Goal: Browse casually

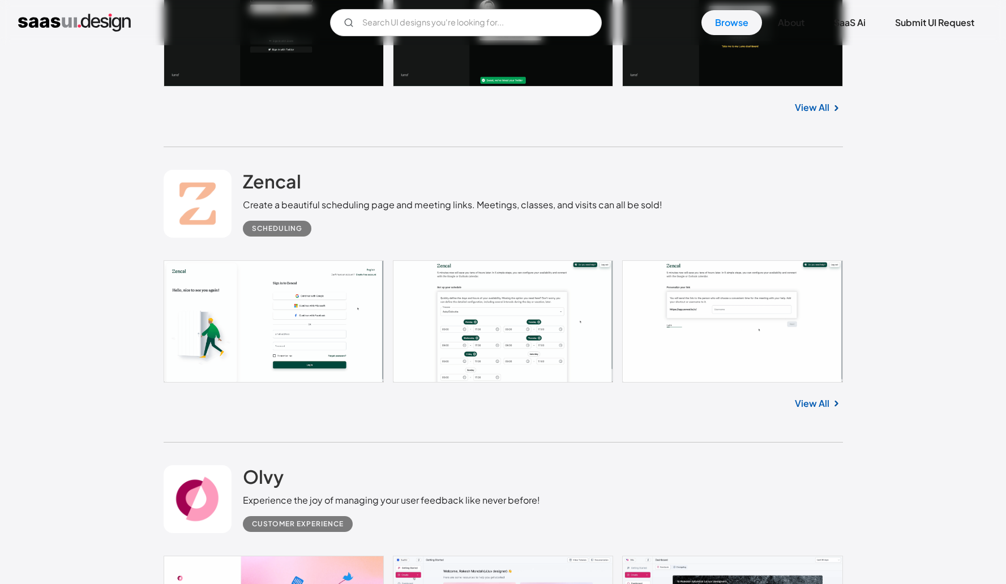
scroll to position [1215, 0]
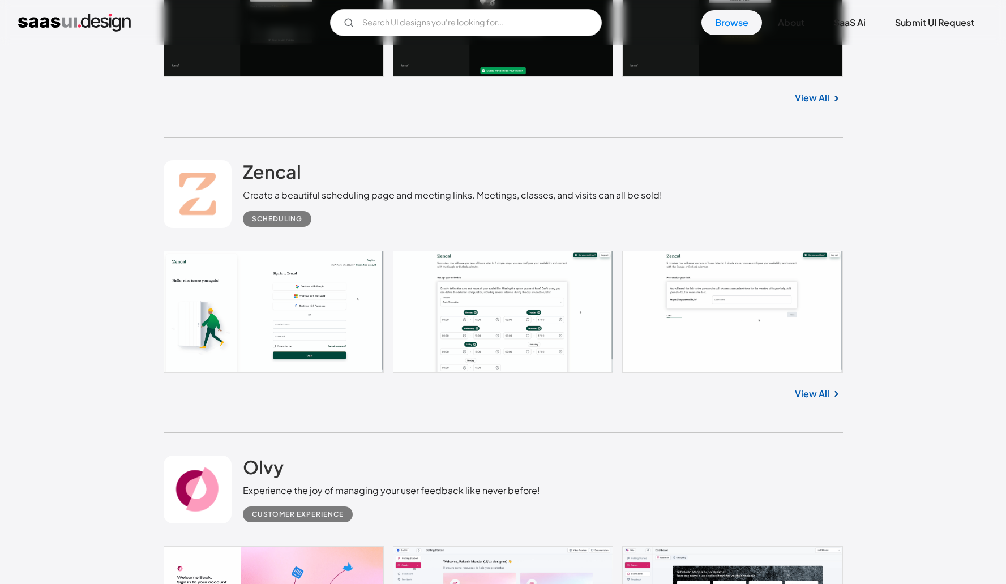
click at [489, 309] on link at bounding box center [504, 312] width 680 height 122
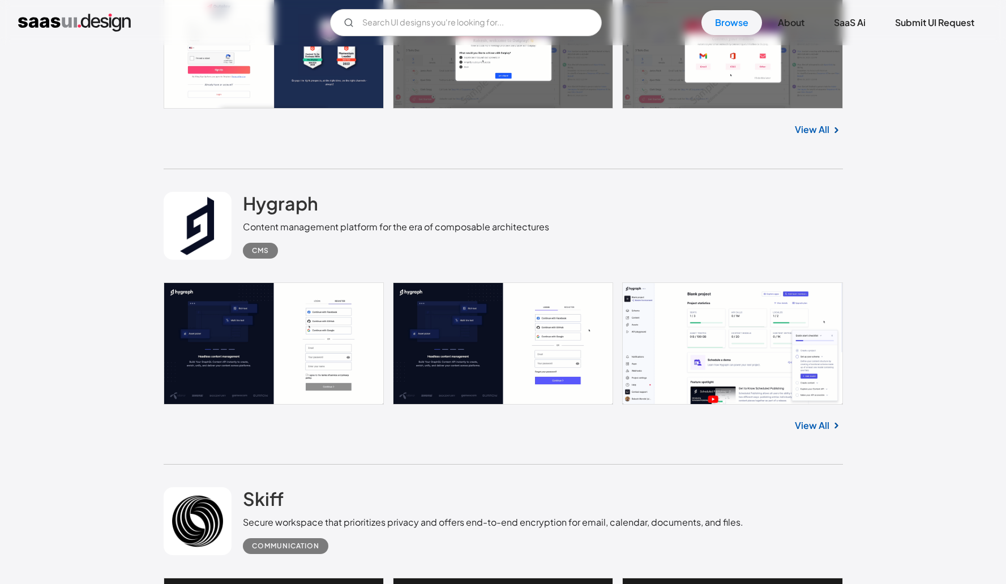
scroll to position [8052, 0]
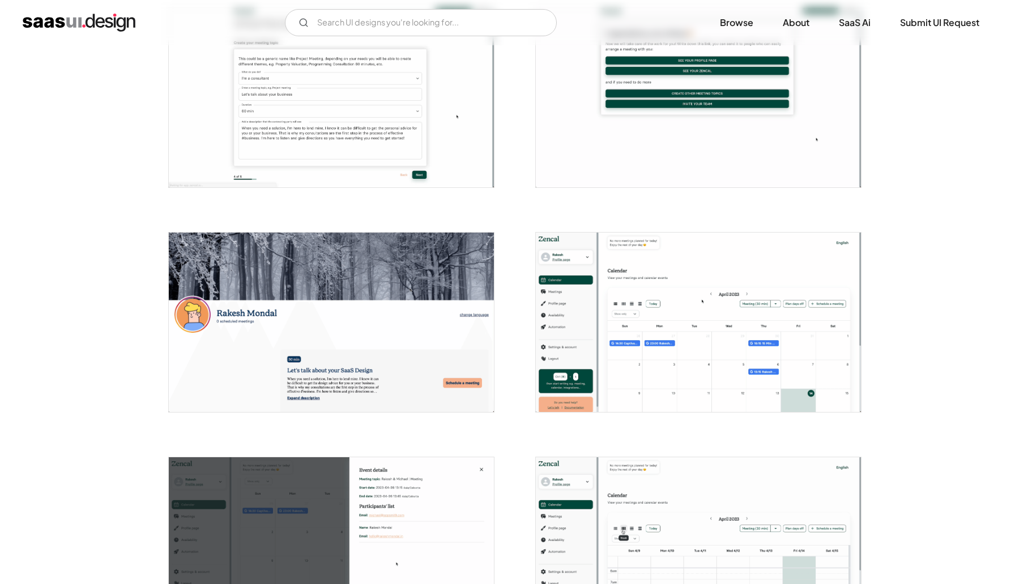
scroll to position [944, 0]
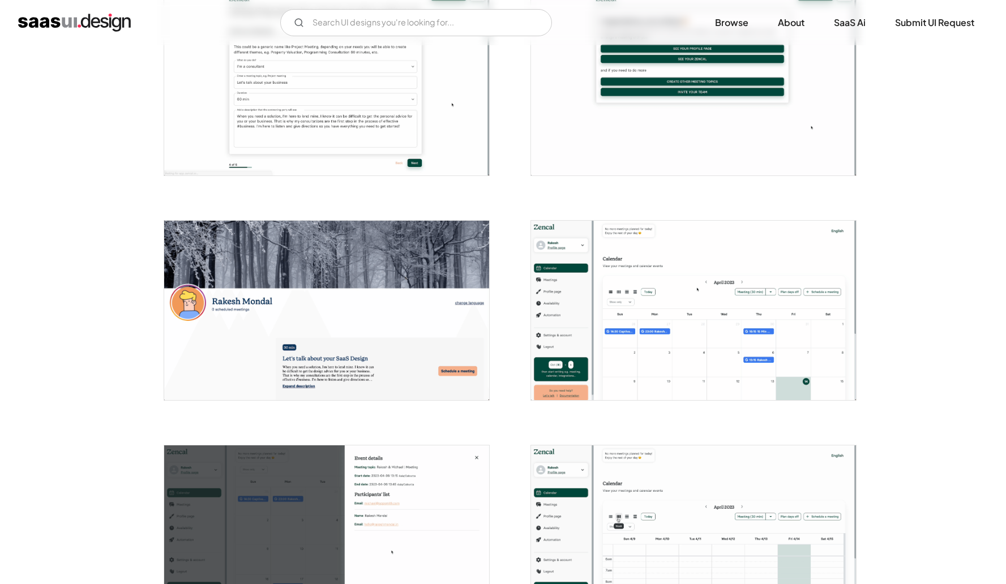
click at [733, 341] on img "open lightbox" at bounding box center [693, 311] width 325 height 180
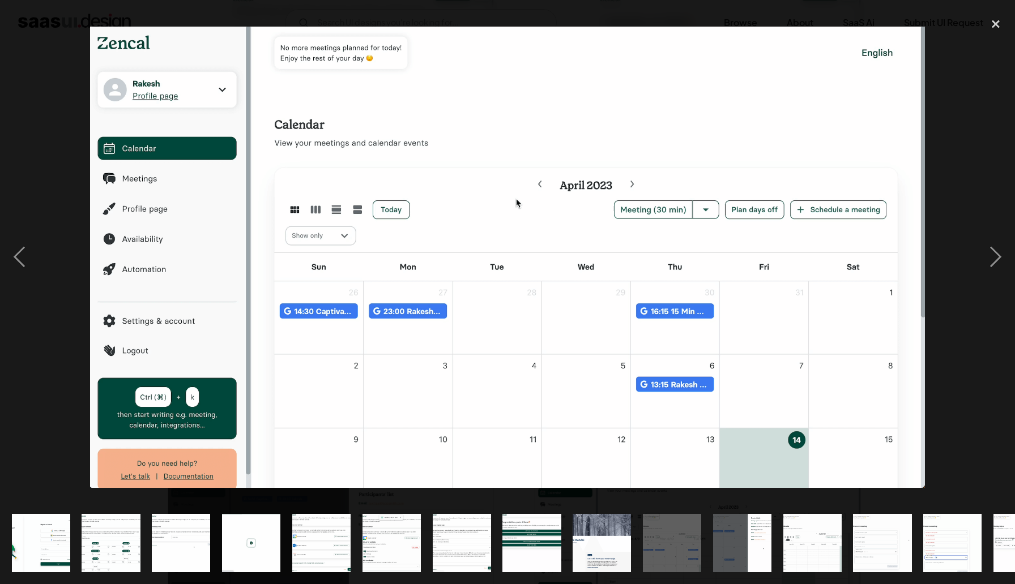
click at [817, 526] on img "show item 12 of 24" at bounding box center [812, 543] width 106 height 58
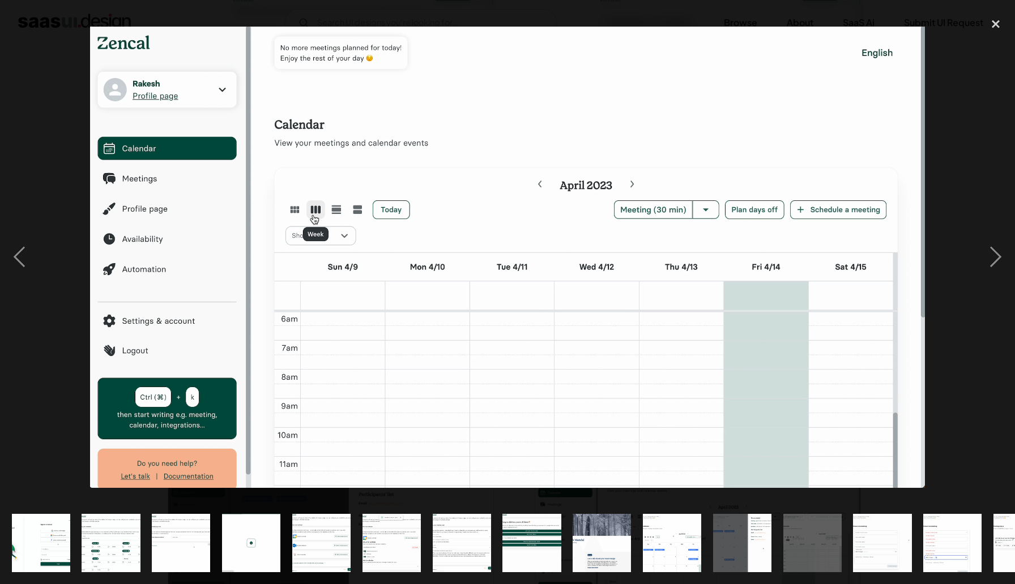
click at [865, 527] on img "show item 13 of 24" at bounding box center [883, 543] width 106 height 58
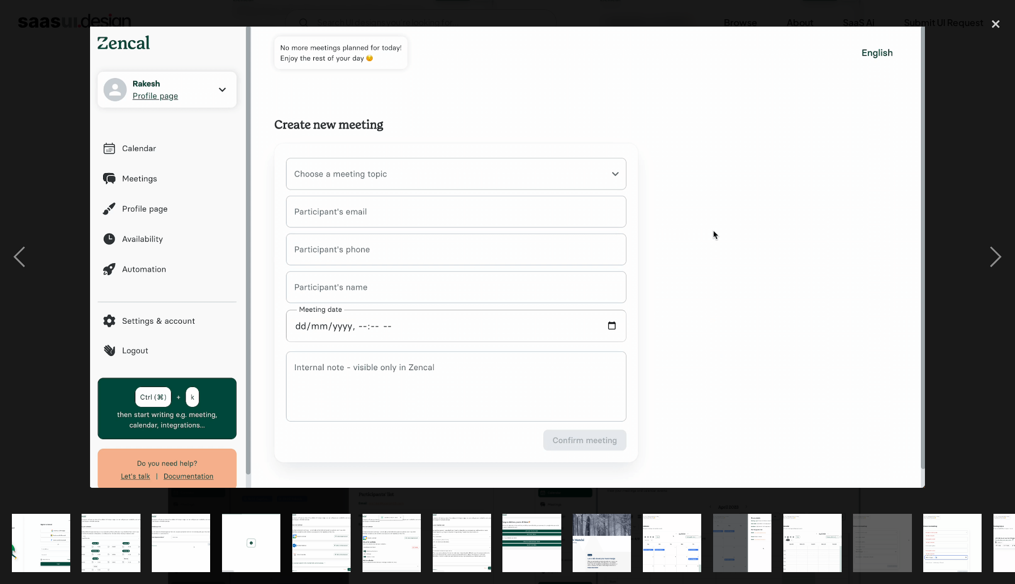
click at [931, 527] on img "show item 14 of 24" at bounding box center [952, 543] width 106 height 58
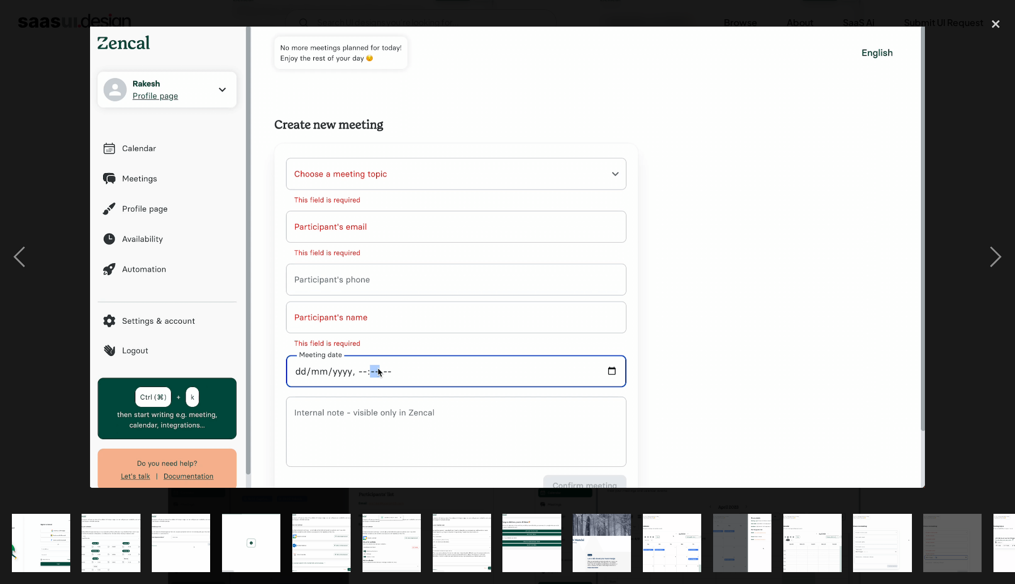
click at [1006, 526] on img "show item 15 of 24" at bounding box center [1022, 543] width 106 height 58
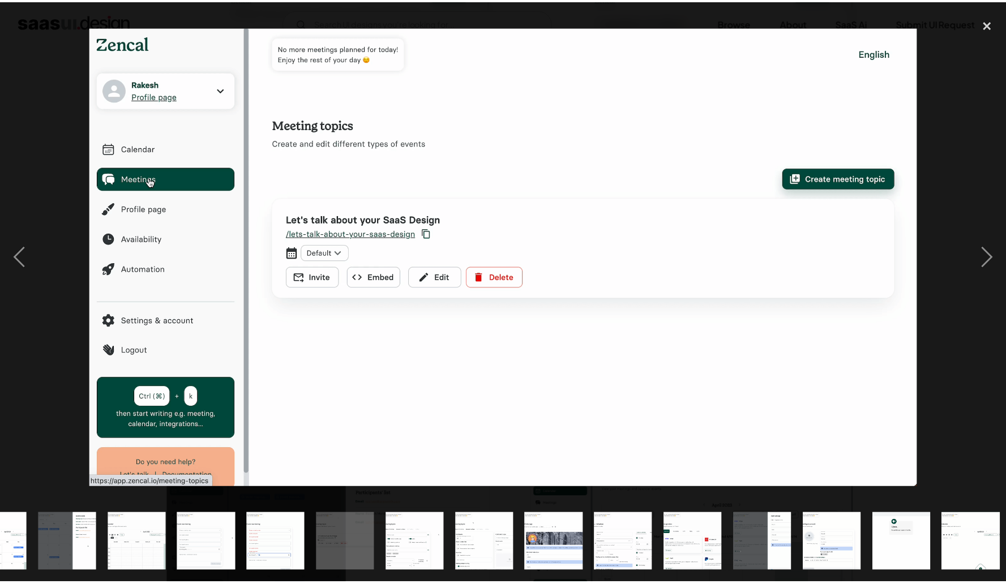
scroll to position [0, 680]
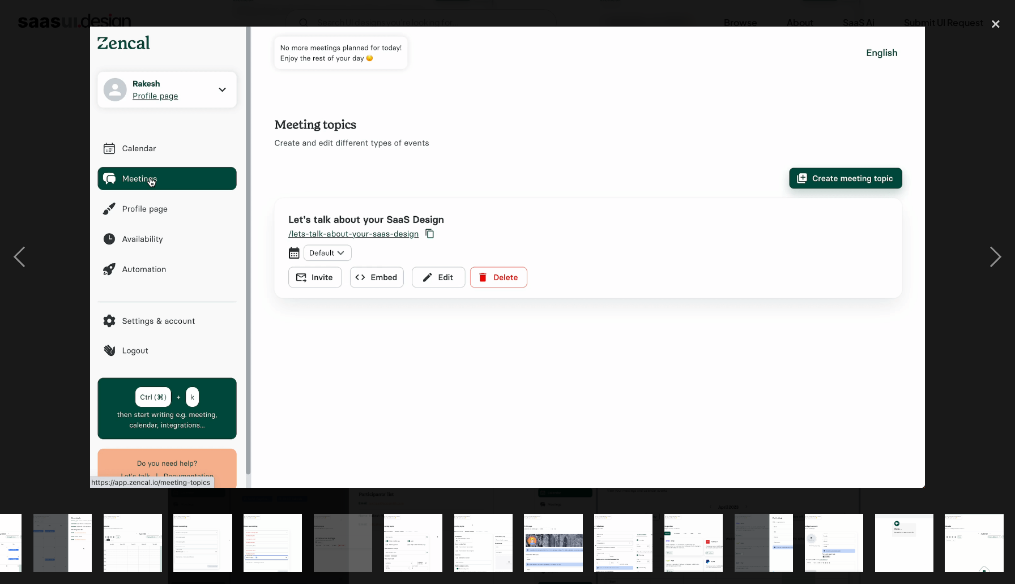
click at [830, 544] on img "show item 22 of 24" at bounding box center [834, 543] width 106 height 58
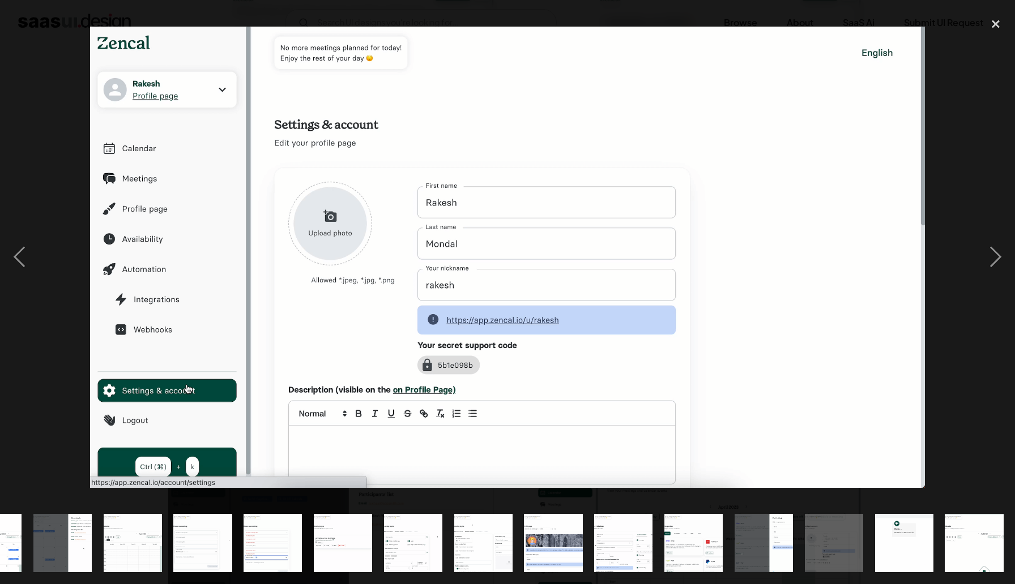
click at [858, 531] on img "show item 22 of 24" at bounding box center [834, 543] width 106 height 58
click at [871, 527] on div "show item 23 of 24" at bounding box center [904, 544] width 70 height 82
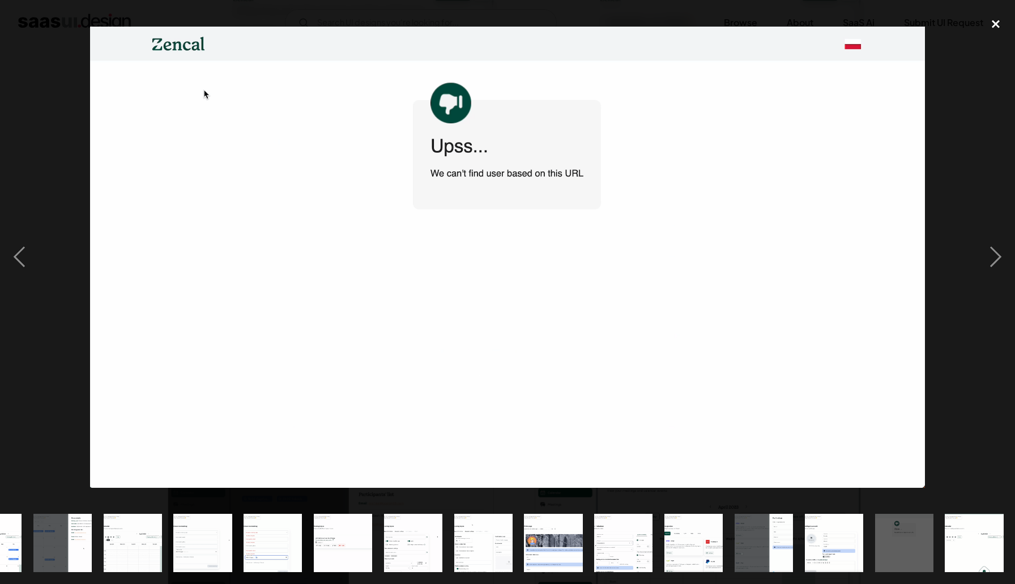
click at [991, 25] on div "close lightbox" at bounding box center [995, 24] width 39 height 25
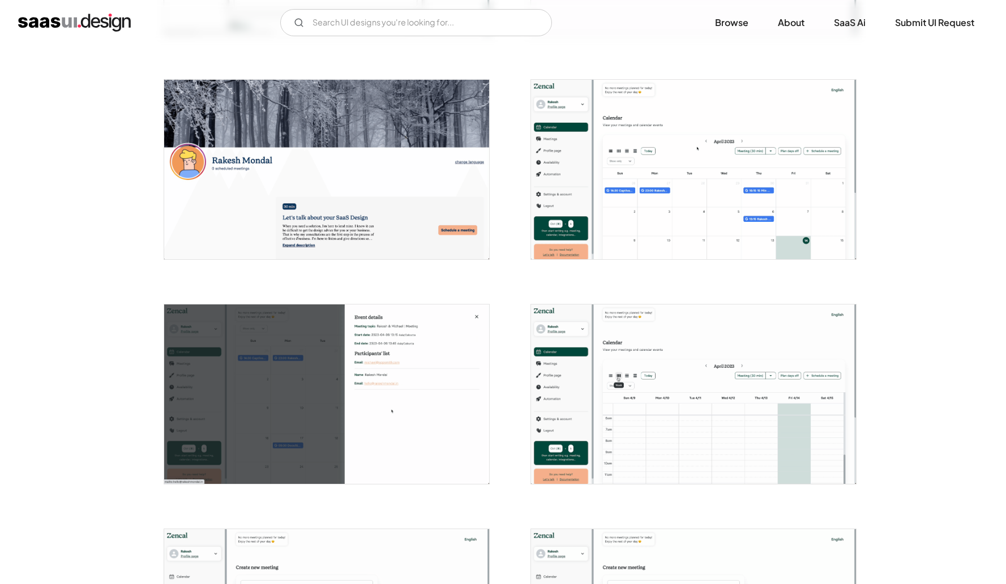
scroll to position [997, 0]
